Goal: Information Seeking & Learning: Learn about a topic

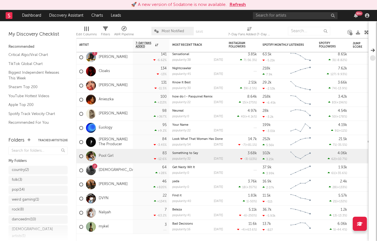
click at [244, 9] on div "🚀 A new version of Sodatone is now available. Refresh" at bounding box center [188, 5] width 377 height 10
click at [243, 6] on button "Refresh" at bounding box center [238, 4] width 16 height 7
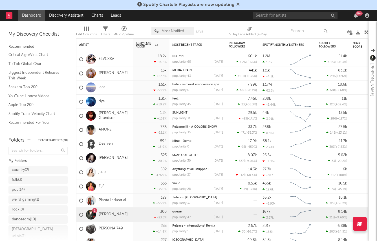
click at [238, 5] on icon at bounding box center [237, 4] width 3 height 5
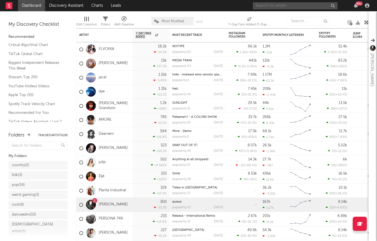
click at [273, 8] on input "text" at bounding box center [295, 5] width 85 height 7
type input "nightcrawl"
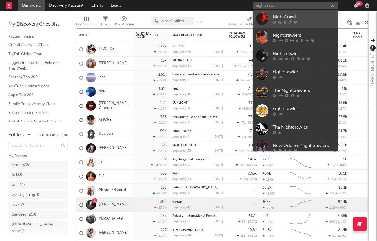
click at [305, 17] on div "NightCrawl" at bounding box center [304, 17] width 62 height 7
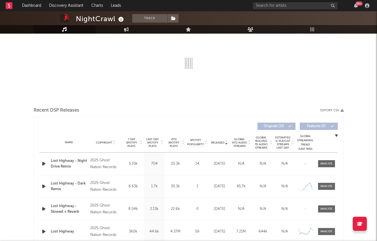
select select "1w"
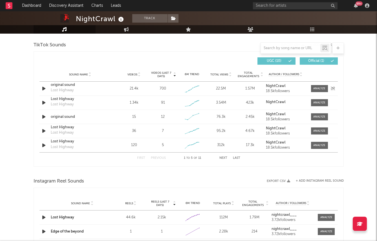
scroll to position [378, 0]
